Goal: Information Seeking & Learning: Understand process/instructions

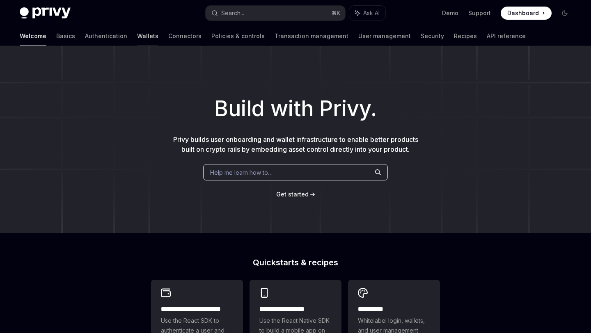
click at [137, 35] on link "Wallets" at bounding box center [147, 36] width 21 height 20
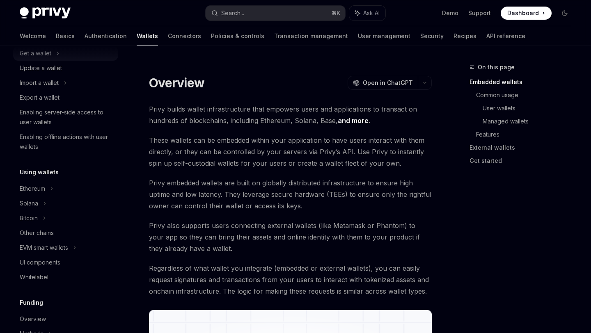
scroll to position [89, 0]
click at [39, 186] on div "Ethereum" at bounding box center [32, 188] width 25 height 10
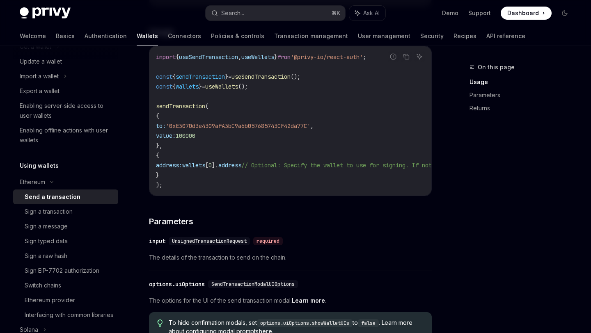
scroll to position [164, 0]
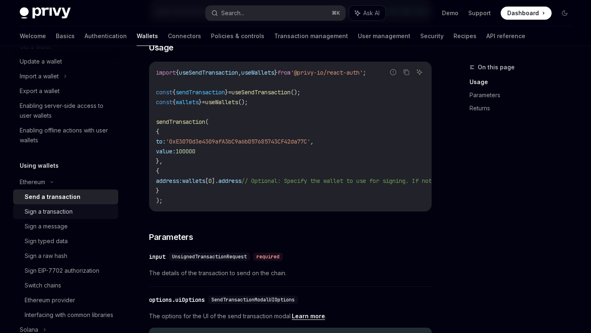
click at [87, 216] on div "Sign a transaction" at bounding box center [69, 212] width 89 height 10
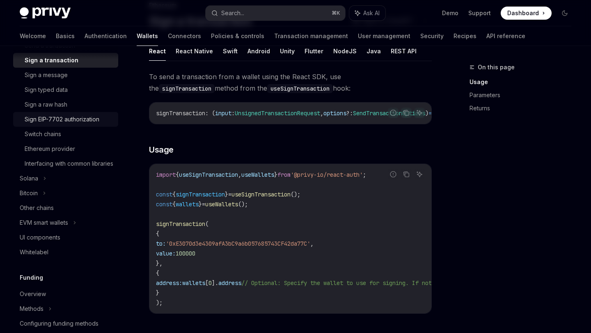
scroll to position [248, 0]
click at [63, 227] on div "EVM smart wallets" at bounding box center [44, 222] width 48 height 10
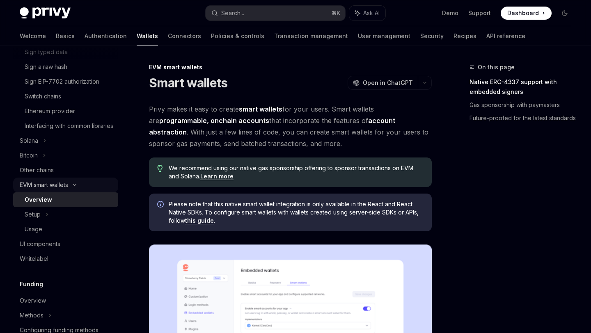
scroll to position [288, 0]
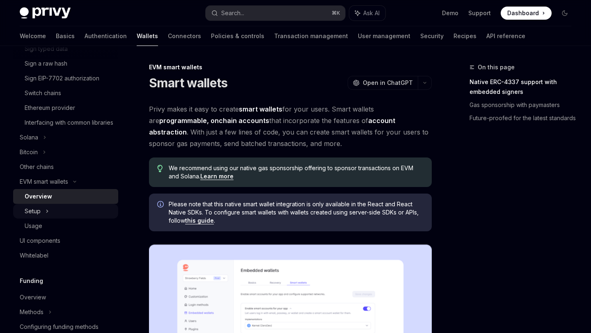
click at [44, 219] on div "Setup" at bounding box center [65, 211] width 105 height 15
type textarea "*"
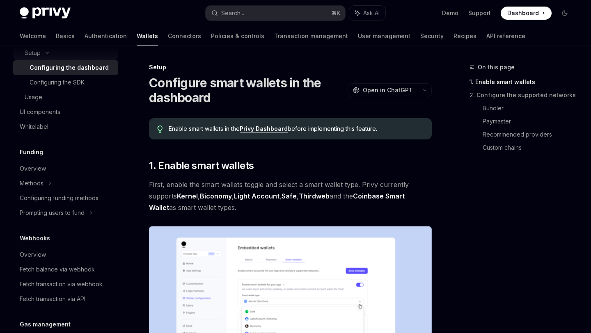
scroll to position [448, 0]
